Goal: Task Accomplishment & Management: Use online tool/utility

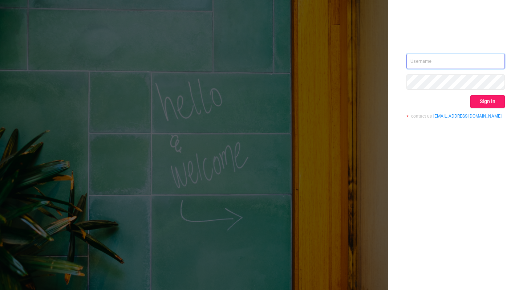
type input "tosh@buzzoola.com"
click at [502, 101] on button "Sign in" at bounding box center [487, 101] width 34 height 13
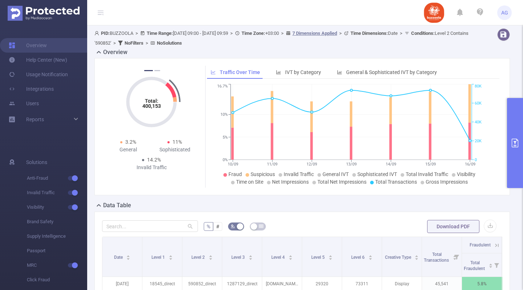
click at [510, 153] on button "primary" at bounding box center [515, 143] width 16 height 90
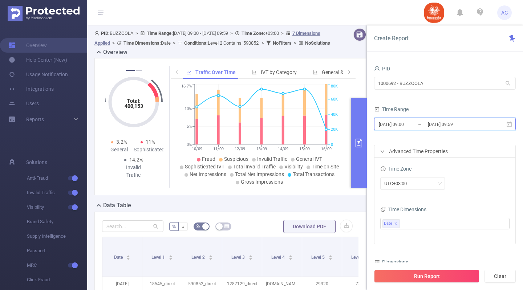
click at [510, 123] on icon at bounding box center [508, 123] width 5 height 5
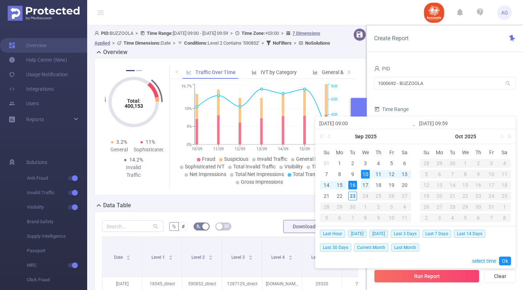
click at [365, 188] on div "17" at bounding box center [365, 185] width 9 height 9
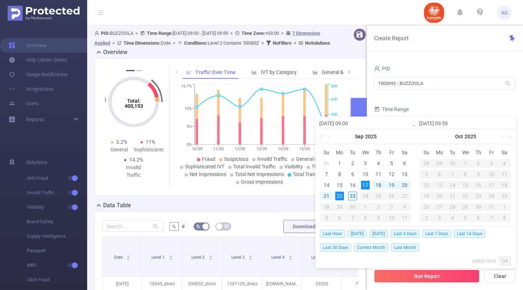
click at [337, 197] on div "22" at bounding box center [339, 196] width 9 height 9
type input "2025-09-17 09:00"
type input "[DATE] 09:59"
type input "2025-09-17 09:00"
type input "[DATE] 09:59"
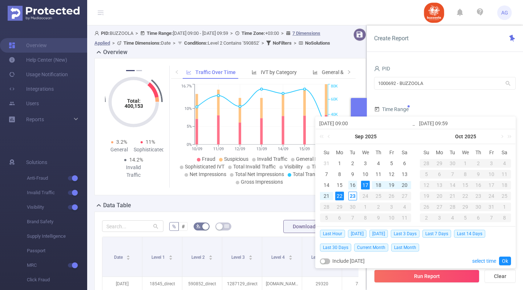
click at [349, 182] on div "16" at bounding box center [352, 185] width 9 height 9
click at [342, 195] on div "22" at bounding box center [339, 196] width 9 height 9
type input "[DATE] 09:00"
click at [507, 260] on link "Ok" at bounding box center [505, 261] width 12 height 9
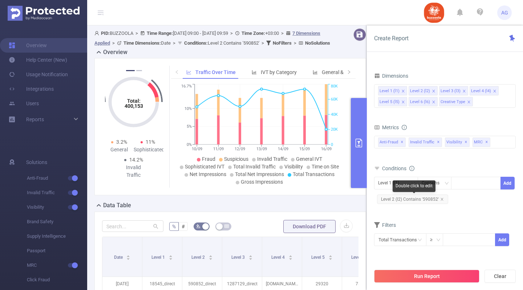
click at [426, 201] on span "Level 2 (l2) Contains '590852'" at bounding box center [412, 199] width 71 height 9
click at [419, 198] on span "Level 2 (l2) Contains '590852'" at bounding box center [412, 199] width 71 height 9
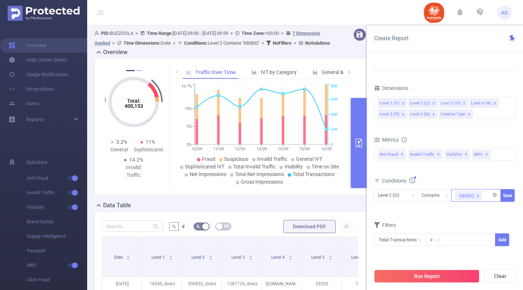
click at [477, 195] on icon "icon: close" at bounding box center [478, 196] width 4 height 4
click at [477, 195] on div at bounding box center [476, 195] width 42 height 12
paste input "588126"
type input "588126"
click at [474, 210] on li "588126" at bounding box center [476, 211] width 50 height 12
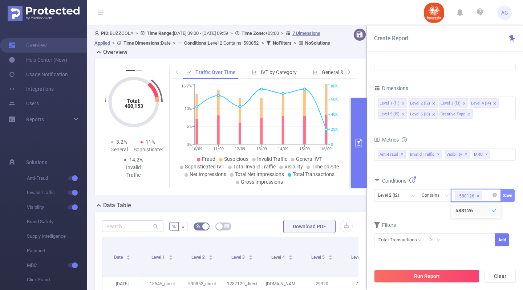
click at [509, 196] on button "Save" at bounding box center [507, 195] width 14 height 13
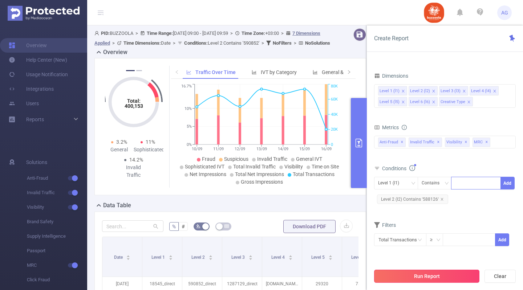
click at [449, 270] on button "Run Report" at bounding box center [426, 276] width 105 height 13
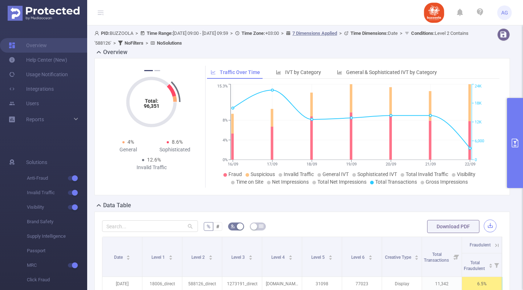
click at [486, 227] on button "button" at bounding box center [490, 226] width 13 height 13
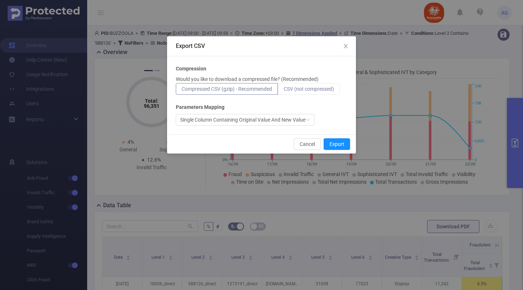
click at [330, 92] on label "CSV (not compressed)" at bounding box center [309, 89] width 62 height 12
click at [283, 91] on input "CSV (not compressed)" at bounding box center [283, 91] width 0 height 0
click at [340, 143] on button "Export" at bounding box center [336, 144] width 26 height 12
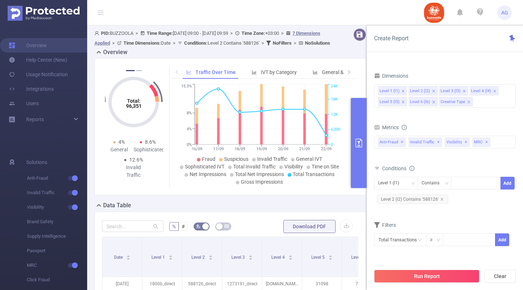
click at [356, 5] on header "AG" at bounding box center [261, 12] width 523 height 25
click at [424, 198] on span "Level 2 (l2) Contains '588126'" at bounding box center [412, 199] width 71 height 9
click at [412, 199] on span "Level 2 (l2) Contains '588126'" at bounding box center [412, 199] width 71 height 9
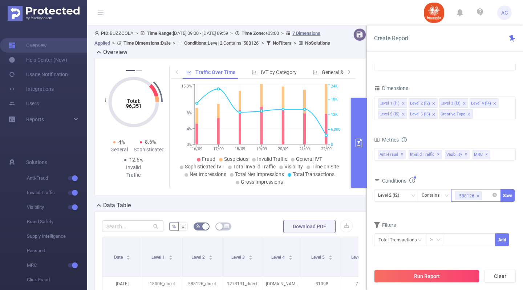
click at [463, 195] on div "588126" at bounding box center [466, 195] width 15 height 9
click at [479, 195] on icon "icon: close" at bounding box center [478, 196] width 4 height 4
paste input "583324"
type input "583324"
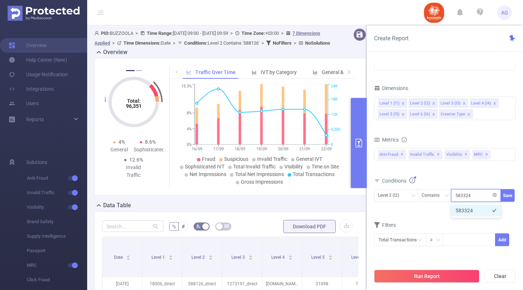
click at [475, 213] on li "583324" at bounding box center [476, 211] width 50 height 12
click at [509, 197] on button "Save" at bounding box center [507, 195] width 14 height 13
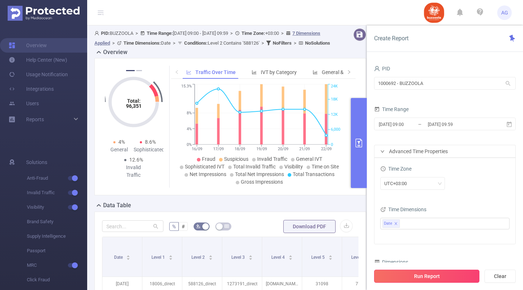
click at [430, 273] on button "Run Report" at bounding box center [426, 276] width 105 height 13
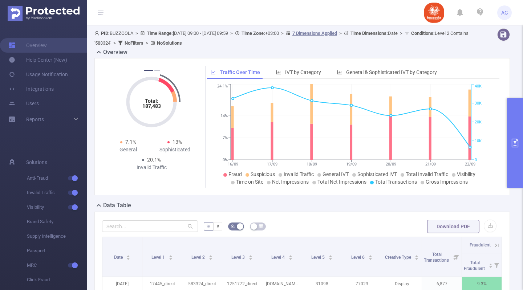
click at [522, 143] on button "primary" at bounding box center [515, 143] width 16 height 90
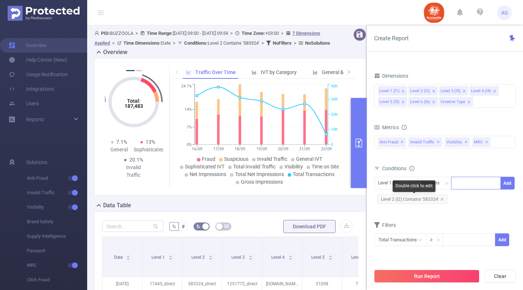
click at [431, 200] on span "Level 2 (l2) Contains '583324'" at bounding box center [412, 199] width 71 height 9
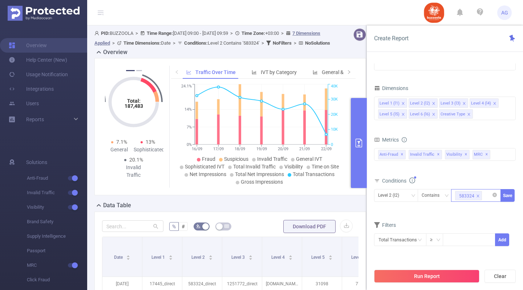
click at [477, 195] on icon "icon: close" at bounding box center [478, 196] width 3 height 3
click at [477, 195] on div at bounding box center [476, 195] width 42 height 12
paste input "583140"
type input "583140"
click at [473, 209] on li "583140" at bounding box center [476, 211] width 50 height 12
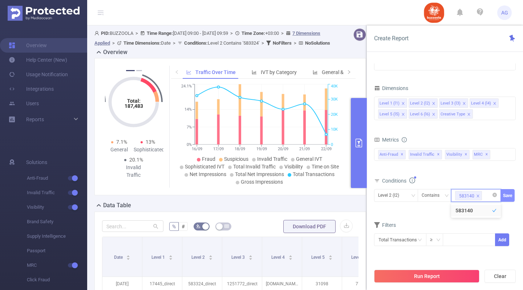
click at [506, 193] on button "Save" at bounding box center [507, 195] width 14 height 13
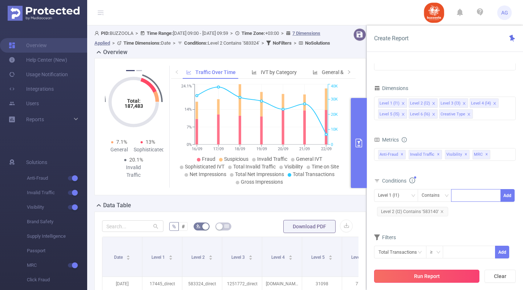
click at [453, 275] on button "Run Report" at bounding box center [426, 276] width 105 height 13
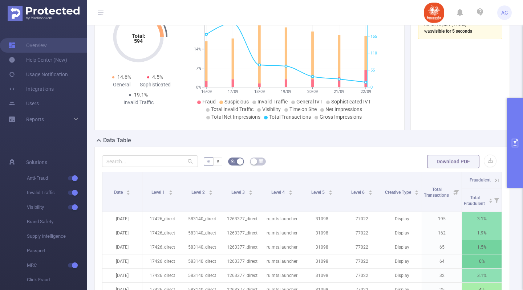
scroll to position [65, 0]
click at [484, 159] on button "button" at bounding box center [490, 161] width 13 height 13
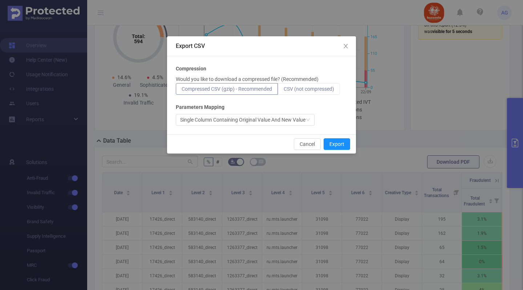
click at [330, 90] on span "CSV (not compressed)" at bounding box center [308, 89] width 50 height 6
click at [283, 91] on input "CSV (not compressed)" at bounding box center [283, 91] width 0 height 0
click at [343, 144] on button "Export" at bounding box center [336, 144] width 26 height 12
